Goal: Information Seeking & Learning: Find specific fact

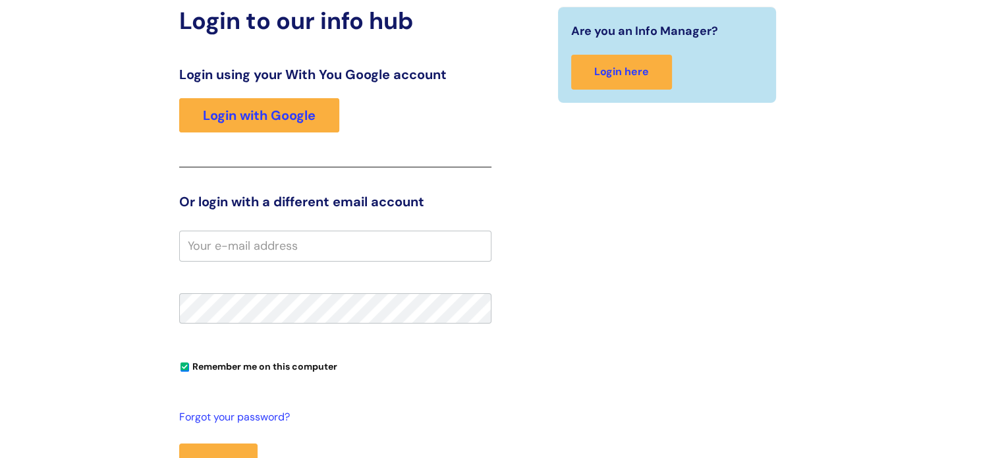
scroll to position [137, 0]
type input "[PERSON_NAME][EMAIL_ADDRESS][PERSON_NAME][DOMAIN_NAME]"
click at [179, 443] on button "Login" at bounding box center [218, 462] width 78 height 38
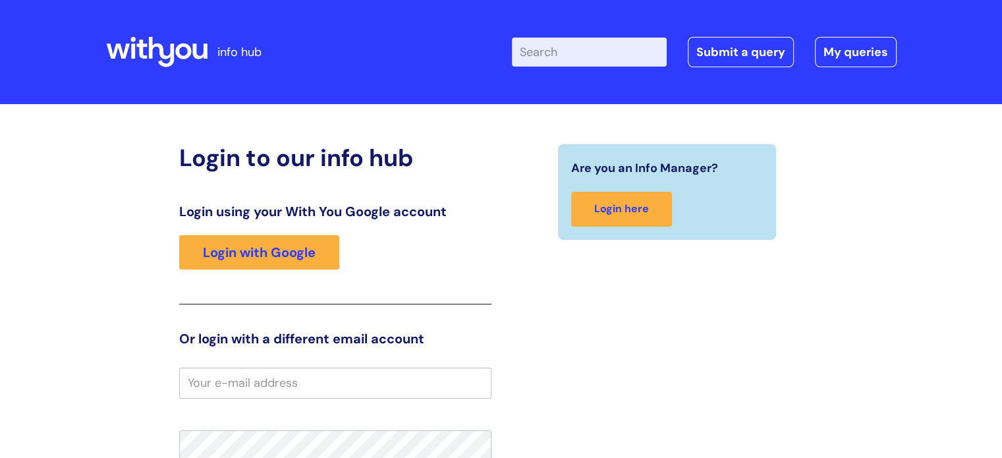
scroll to position [105, 0]
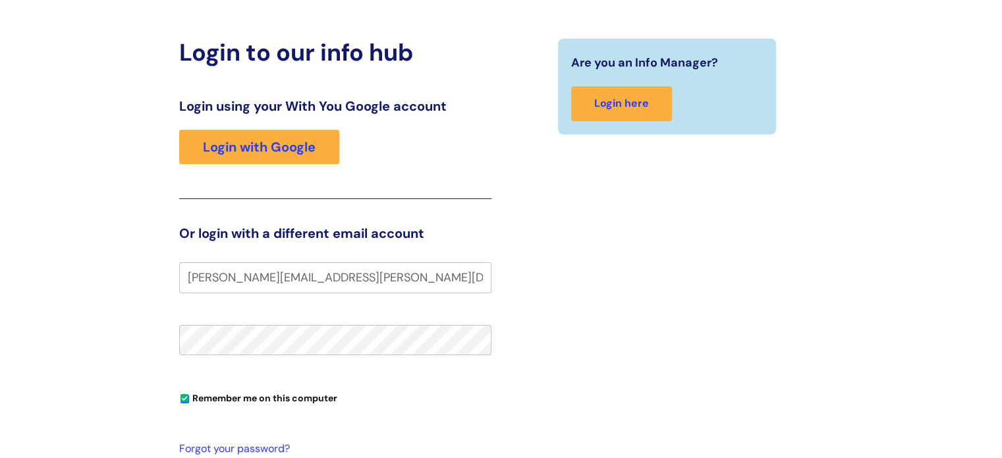
type input "[PERSON_NAME][EMAIL_ADDRESS][PERSON_NAME][DOMAIN_NAME]"
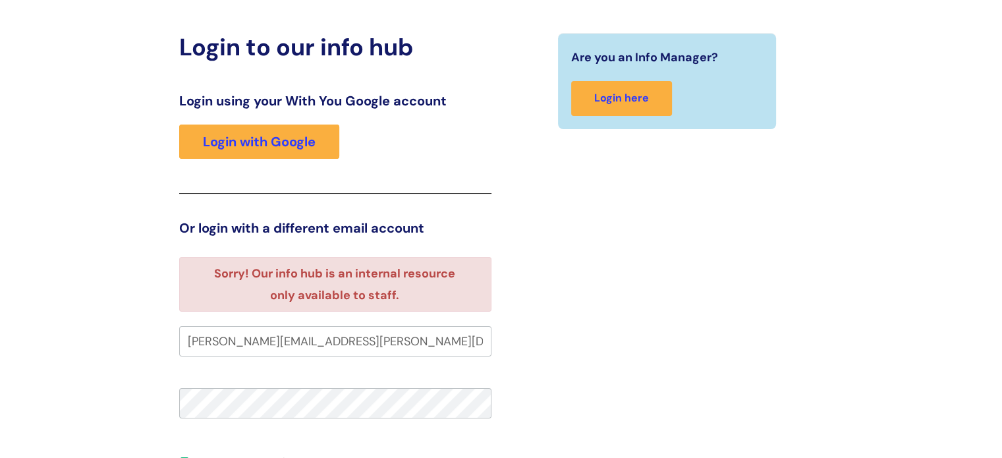
scroll to position [11, 0]
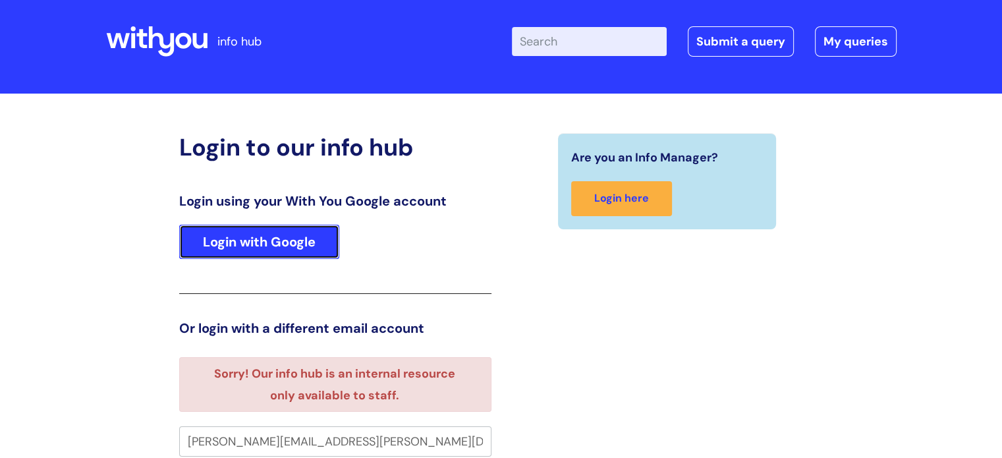
click at [248, 230] on link "Login with Google" at bounding box center [259, 242] width 160 height 34
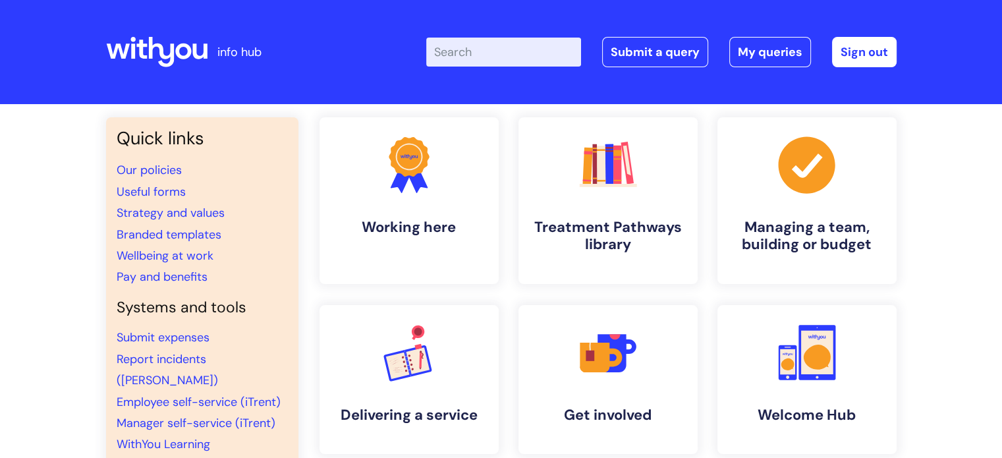
scroll to position [1, 0]
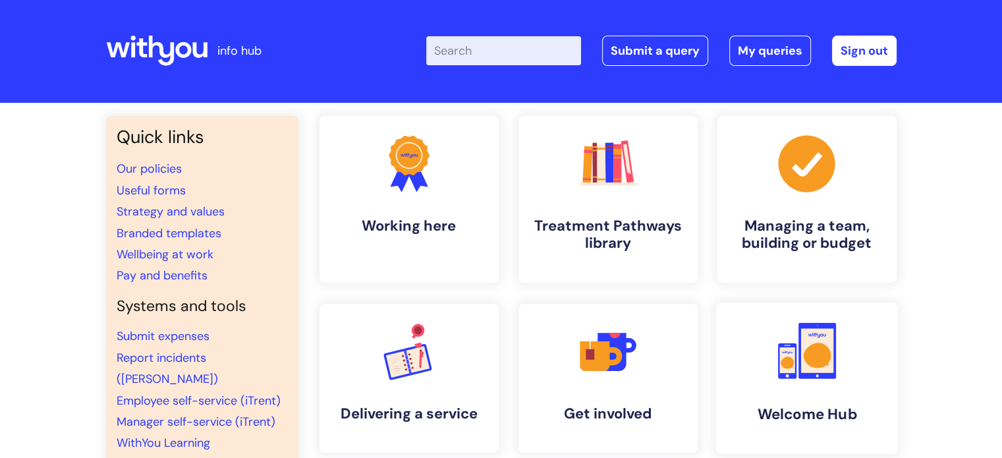
click at [800, 384] on link ".cls-1{fill:#f89b22;}.cls-1,.cls-2,.cls-3{stroke-width:0px;}.cls-2{fill:#2d3cff…" at bounding box center [806, 377] width 182 height 151
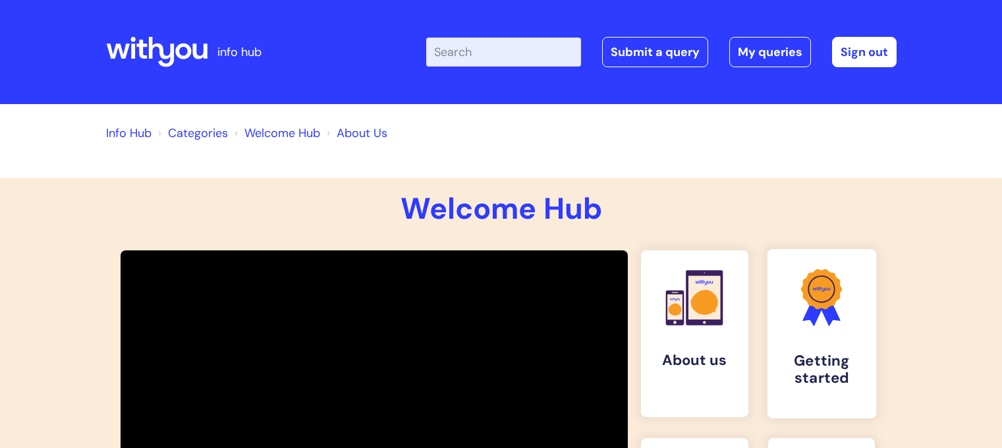
scroll to position [208, 0]
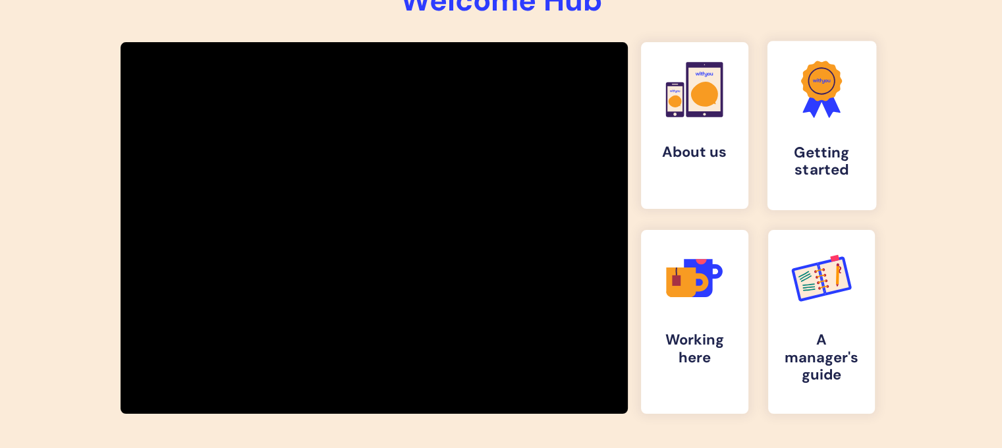
click at [827, 128] on link ".cls-1{fill:#f89b22;}.cls-1,.cls-2,.cls-3{stroke-width:0px;}.cls-2{fill:#2d3cff…" at bounding box center [821, 125] width 109 height 169
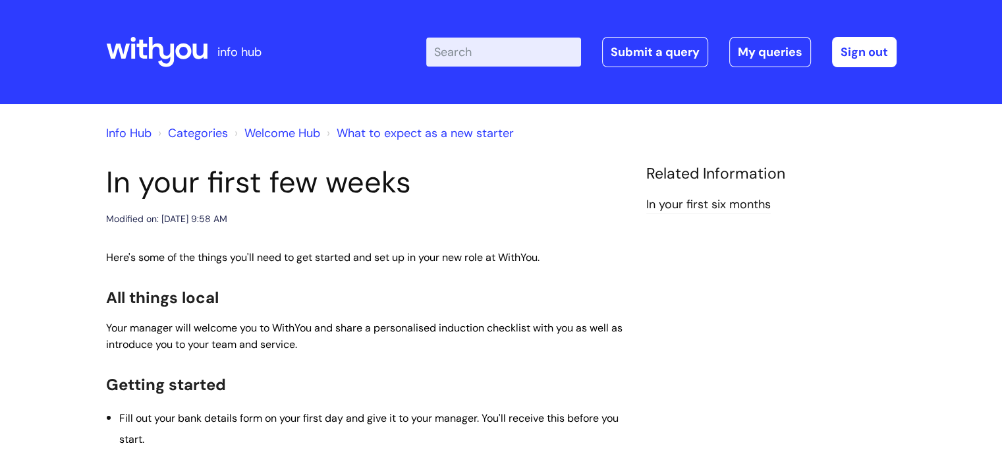
click at [270, 134] on link "Welcome Hub" at bounding box center [282, 133] width 76 height 16
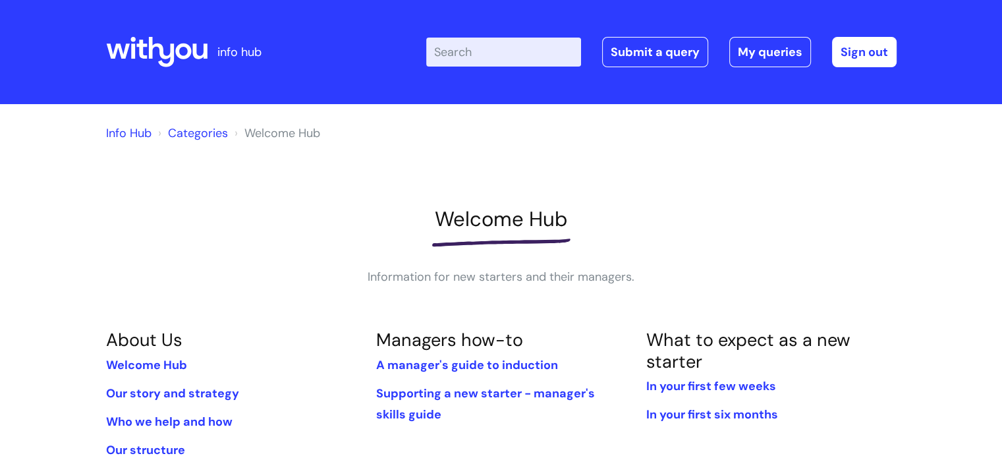
click at [474, 56] on input "Enter your search term here..." at bounding box center [503, 52] width 155 height 29
type input "phone"
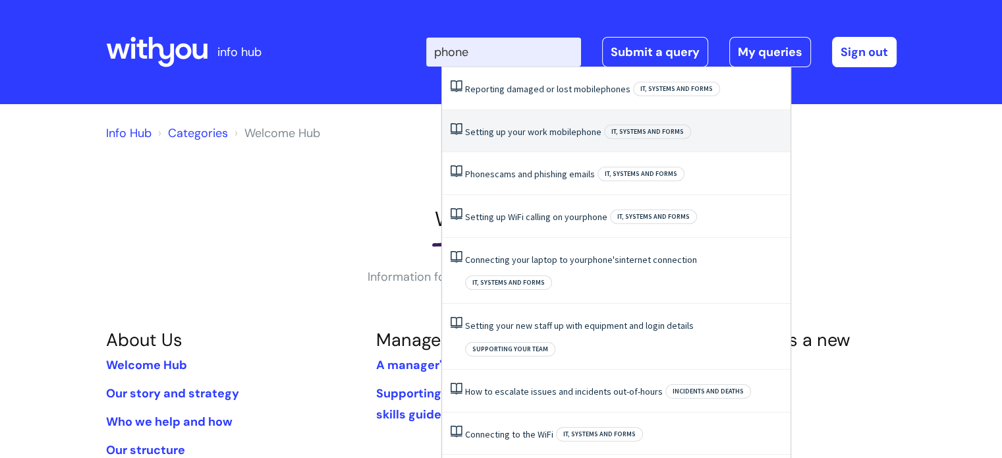
click at [543, 144] on li "Setting up your work mobile phone IT, systems and forms" at bounding box center [616, 131] width 348 height 43
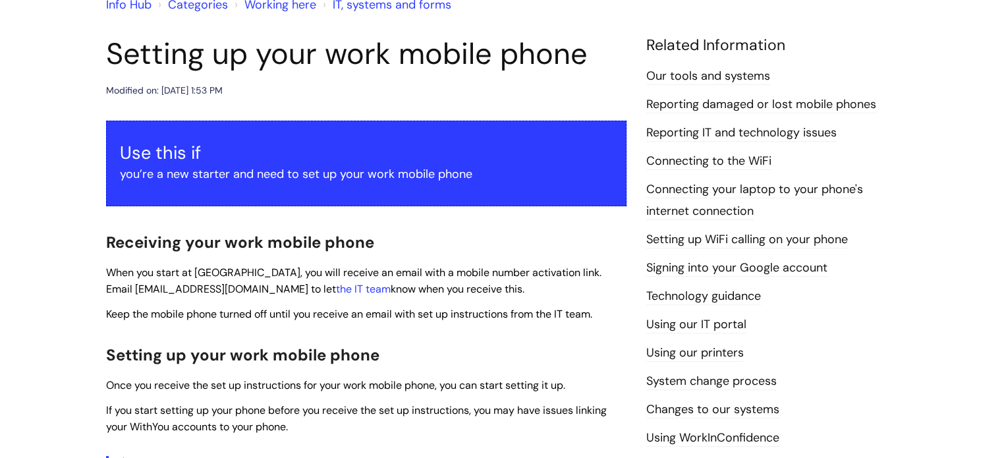
scroll to position [132, 0]
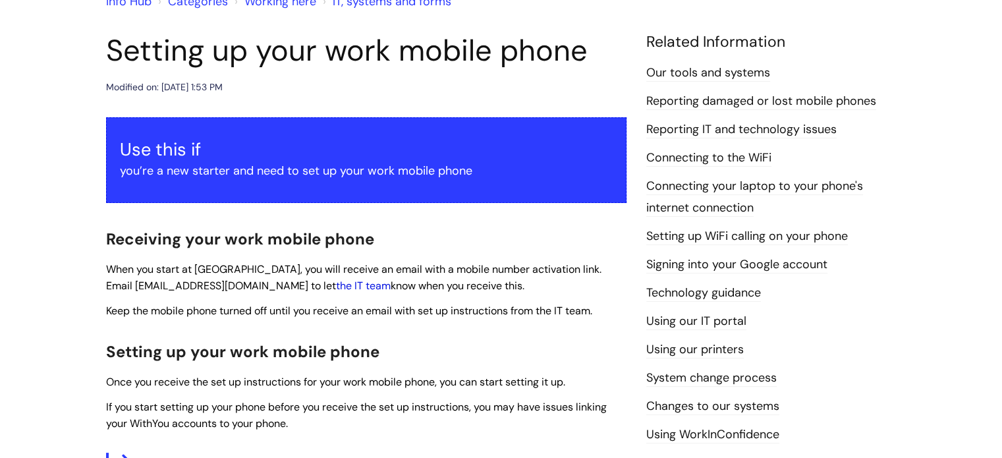
click at [336, 288] on link "the IT team" at bounding box center [363, 286] width 55 height 14
click at [336, 290] on link "the IT team" at bounding box center [363, 286] width 55 height 14
click at [336, 281] on link "the IT team" at bounding box center [363, 286] width 55 height 14
